Goal: Transaction & Acquisition: Purchase product/service

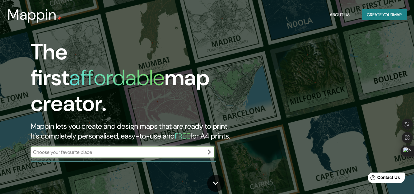
drag, startPoint x: 79, startPoint y: 146, endPoint x: 81, endPoint y: 144, distance: 3.5
click at [79, 149] on input "text" at bounding box center [117, 152] width 172 height 7
type input "Chiclayo, [GEOGRAPHIC_DATA]"
click at [207, 149] on icon "button" at bounding box center [208, 151] width 7 height 7
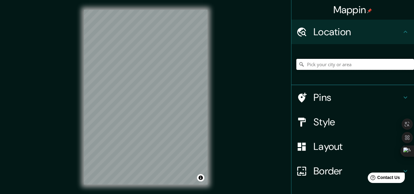
click at [364, 59] on input "Pick your city or area" at bounding box center [356, 64] width 118 height 11
type input "Chiclayo, Departamento de [GEOGRAPHIC_DATA], [GEOGRAPHIC_DATA]"
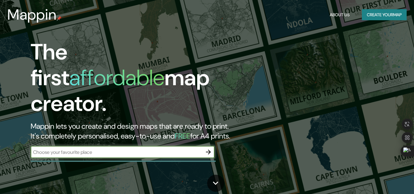
click at [135, 150] on div "​" at bounding box center [123, 152] width 184 height 12
type input "Chiclayo, peru"
click at [207, 148] on icon "button" at bounding box center [208, 151] width 7 height 7
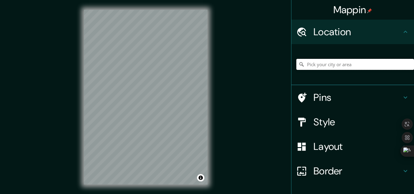
click at [329, 61] on input "Pick your city or area" at bounding box center [356, 64] width 118 height 11
drag, startPoint x: 323, startPoint y: 59, endPoint x: 323, endPoint y: 62, distance: 3.1
click at [323, 60] on input "China" at bounding box center [356, 64] width 118 height 11
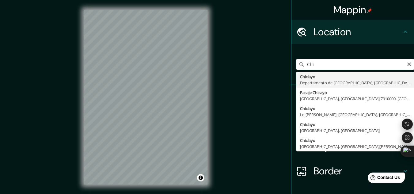
type input "Pasaje Chicayo, Peñalolén, Región Metropolitana de Santiago 7910000, Chile"
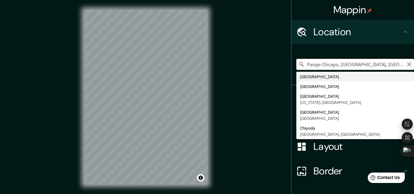
click at [407, 66] on icon "Clear" at bounding box center [409, 64] width 5 height 5
